Goal: Information Seeking & Learning: Learn about a topic

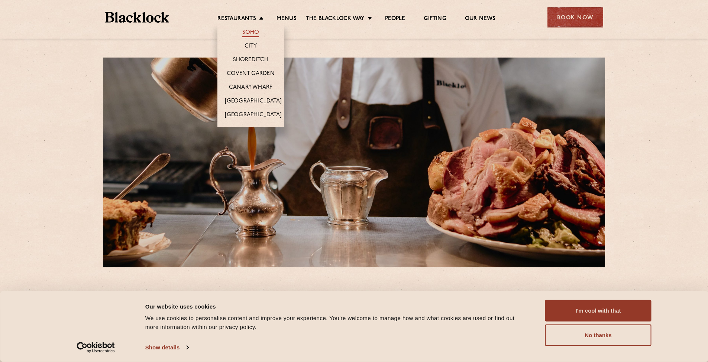
click at [252, 30] on link "Soho" at bounding box center [250, 33] width 17 height 8
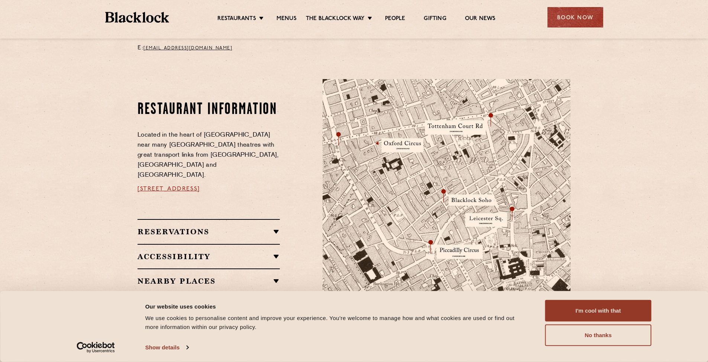
scroll to position [423, 0]
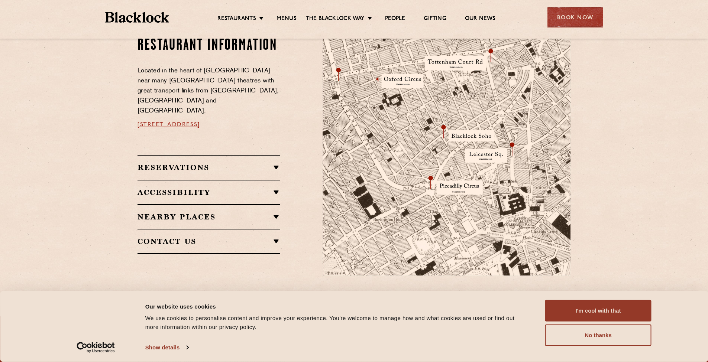
click at [286, 14] on ul "Restaurants Soho City Shoreditch Covent Garden Canary Wharf Manchester Birmingh…" at bounding box center [356, 18] width 374 height 12
click at [285, 17] on link "Menus" at bounding box center [286, 19] width 20 height 8
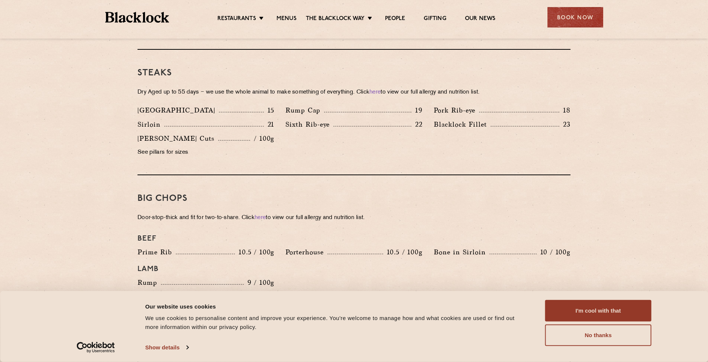
scroll to position [829, 0]
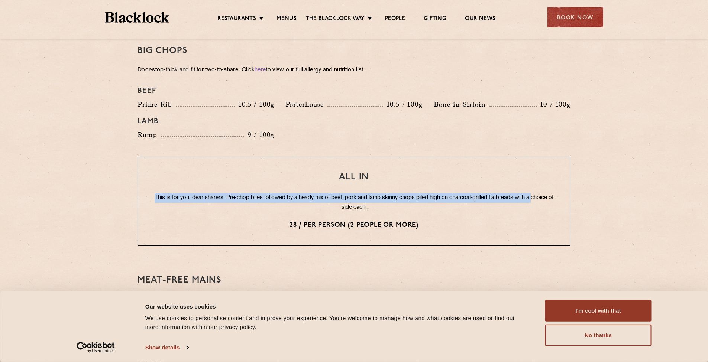
drag, startPoint x: 162, startPoint y: 187, endPoint x: 248, endPoint y: 191, distance: 86.0
click at [248, 193] on p "This is for you, dear sharers. Pre-chop bites followed by a heady mix of beef, …" at bounding box center [354, 202] width 402 height 19
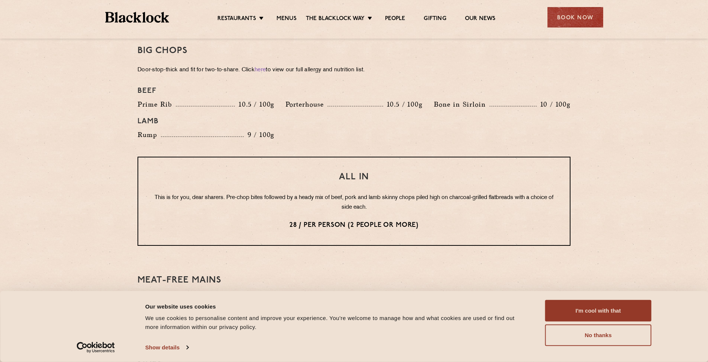
click at [239, 202] on div "All In This is for you, dear sharers. Pre-chop bites followed by a heady mix of…" at bounding box center [354, 201] width 433 height 89
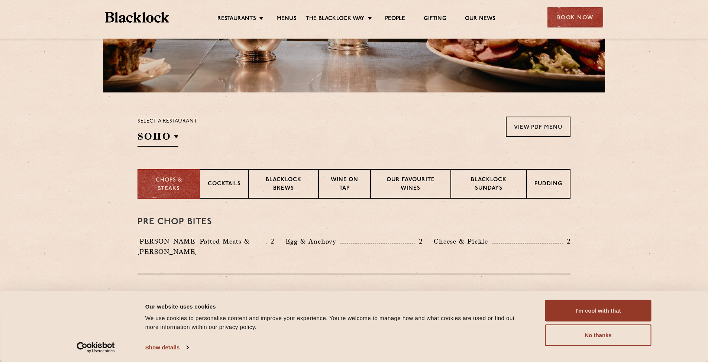
scroll to position [240, 0]
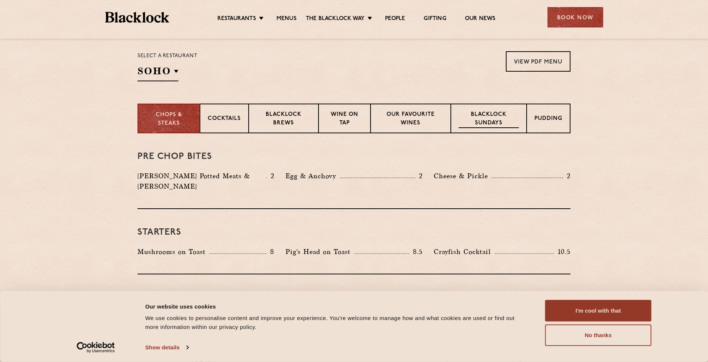
click at [499, 116] on p "Blacklock Sundays" at bounding box center [489, 119] width 60 height 17
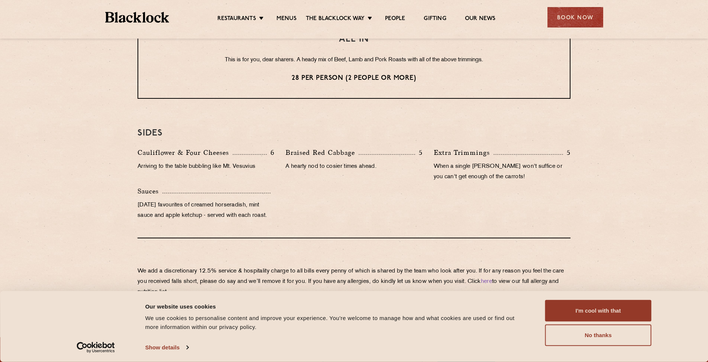
scroll to position [515, 0]
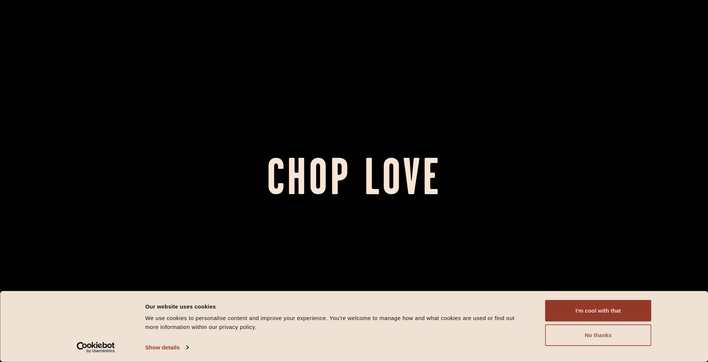
click at [606, 338] on button "No thanks" at bounding box center [598, 336] width 106 height 22
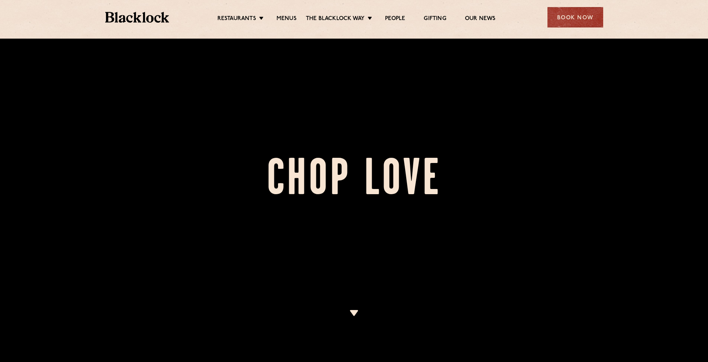
scroll to position [154, 0]
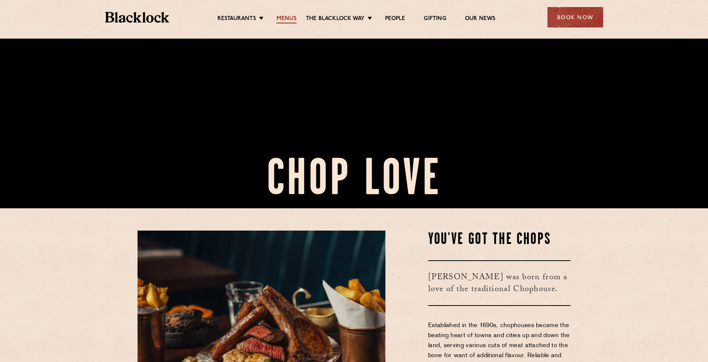
click at [286, 19] on link "Menus" at bounding box center [286, 19] width 20 height 8
